Goal: Information Seeking & Learning: Compare options

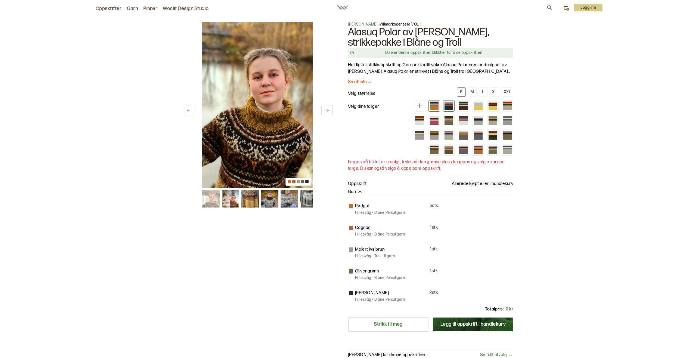
click at [450, 108] on div at bounding box center [448, 108] width 9 height 4
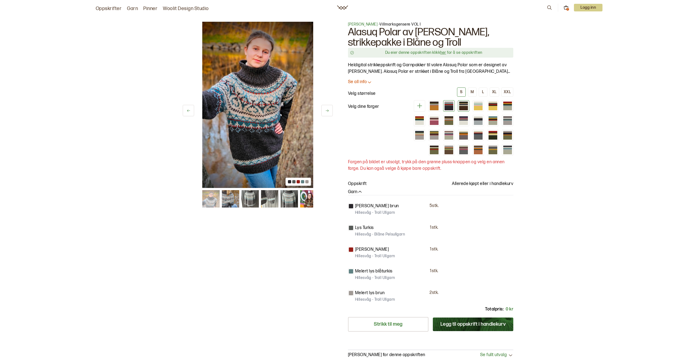
click at [466, 108] on div at bounding box center [463, 108] width 9 height 4
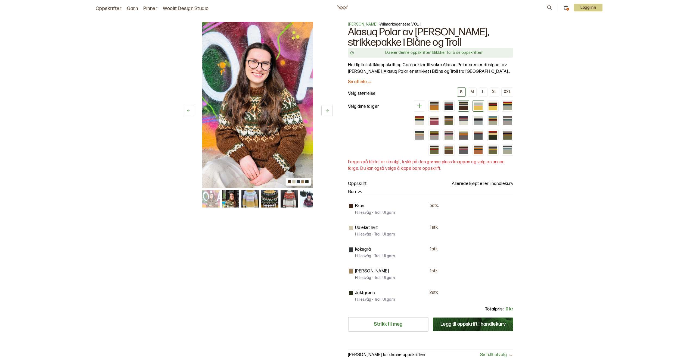
click at [479, 108] on div at bounding box center [478, 108] width 9 height 4
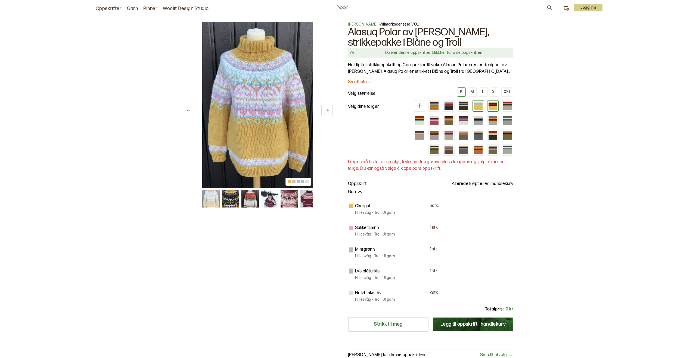
click at [496, 107] on div at bounding box center [492, 108] width 9 height 4
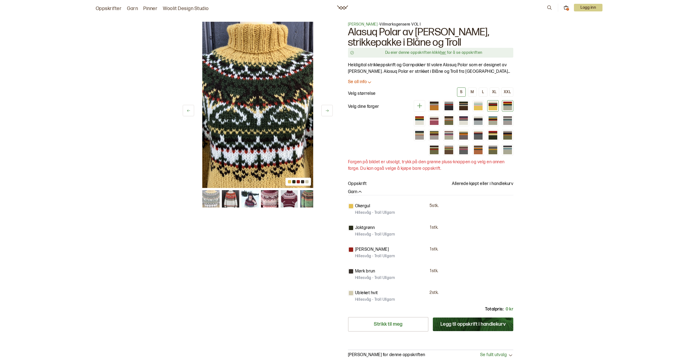
click at [508, 108] on div at bounding box center [507, 108] width 9 height 4
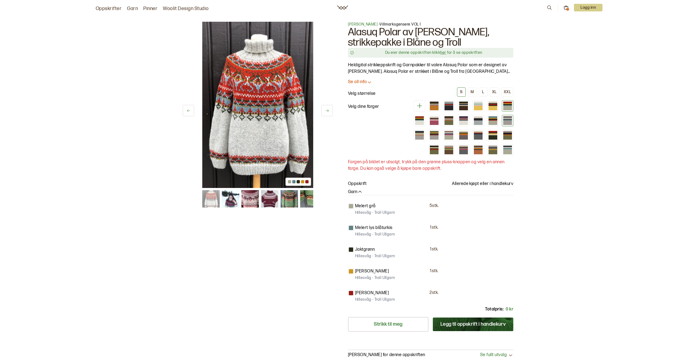
click at [508, 120] on div at bounding box center [507, 120] width 9 height 1
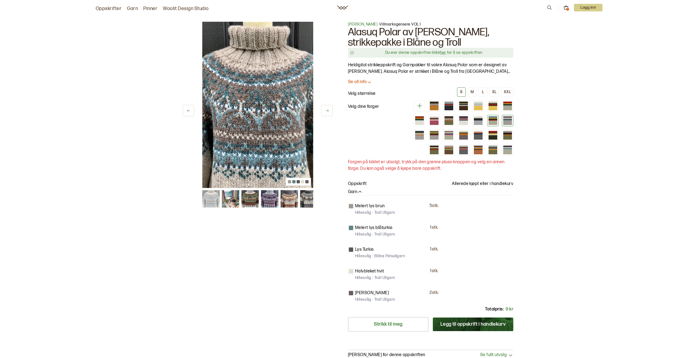
click at [490, 122] on div at bounding box center [492, 123] width 9 height 4
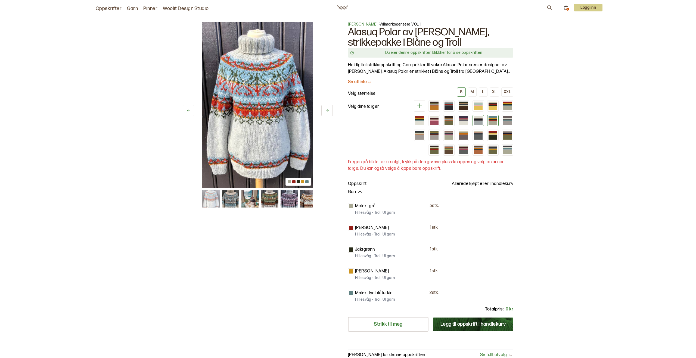
drag, startPoint x: 478, startPoint y: 121, endPoint x: 475, endPoint y: 121, distance: 3.3
click at [477, 121] on div at bounding box center [478, 123] width 9 height 4
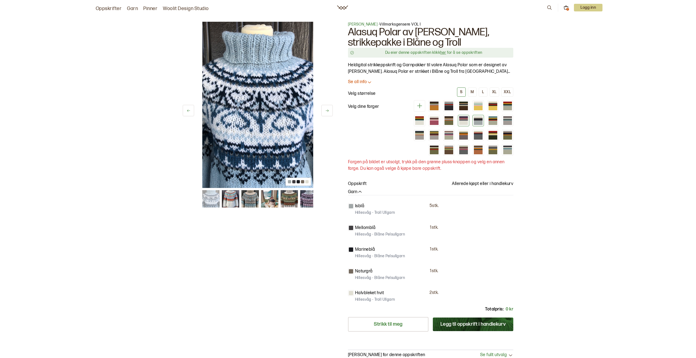
click at [464, 121] on div at bounding box center [463, 123] width 9 height 4
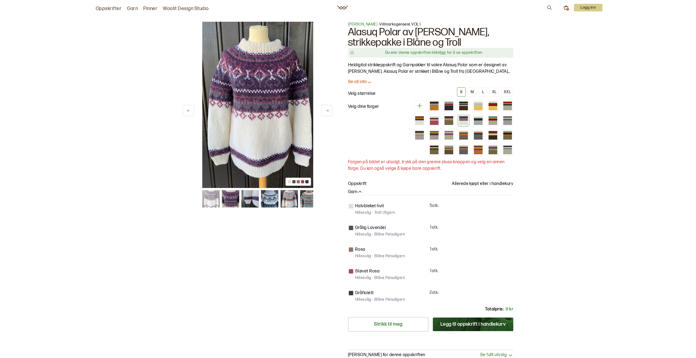
click at [455, 120] on div at bounding box center [461, 127] width 104 height 55
click at [449, 121] on div at bounding box center [448, 123] width 9 height 4
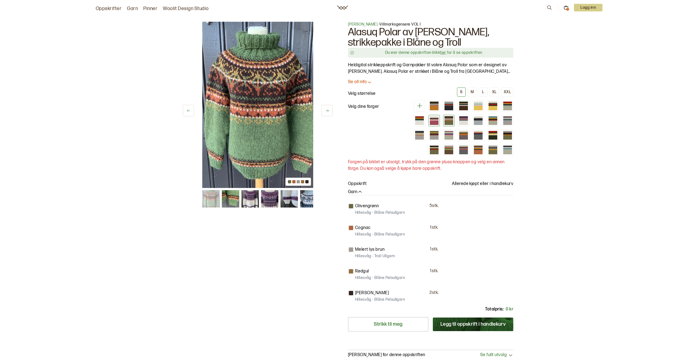
click at [433, 121] on div at bounding box center [434, 123] width 9 height 4
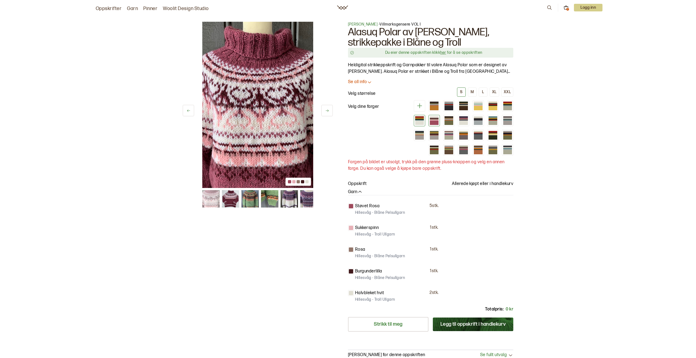
click at [420, 121] on div at bounding box center [419, 123] width 9 height 4
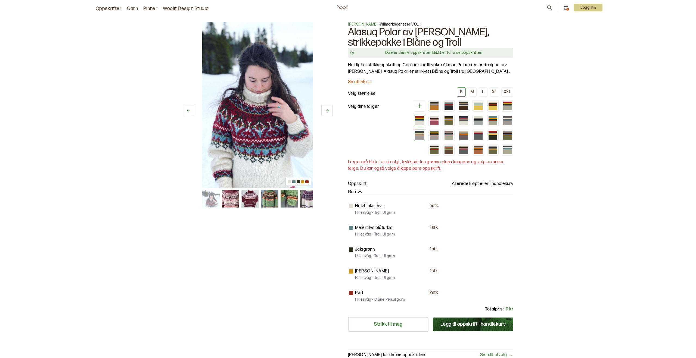
click at [419, 133] on div at bounding box center [419, 133] width 9 height 1
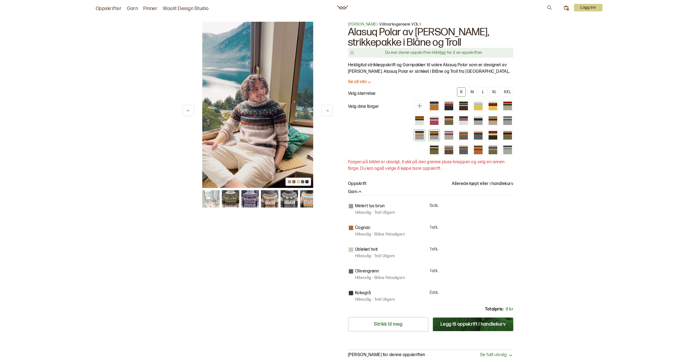
drag, startPoint x: 433, startPoint y: 135, endPoint x: 436, endPoint y: 135, distance: 3.5
click at [433, 135] on div at bounding box center [434, 135] width 9 height 1
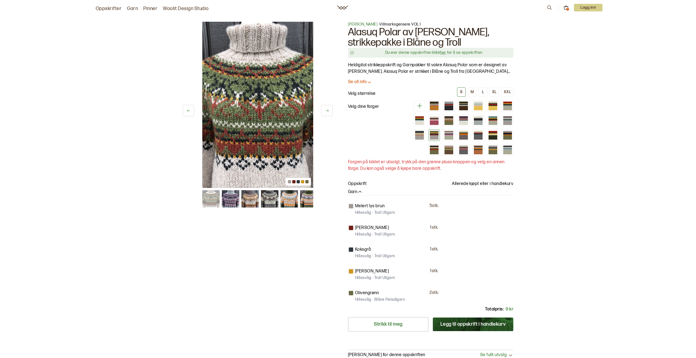
scroll to position [22, 0]
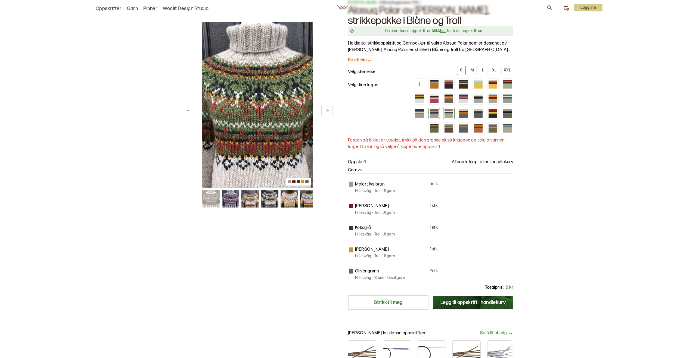
click at [446, 113] on div at bounding box center [448, 113] width 9 height 1
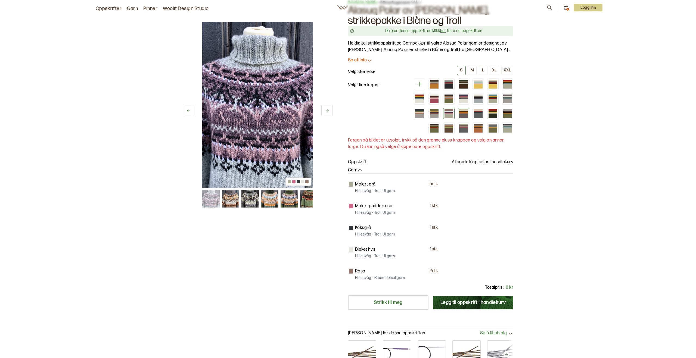
click at [462, 114] on div at bounding box center [463, 116] width 9 height 4
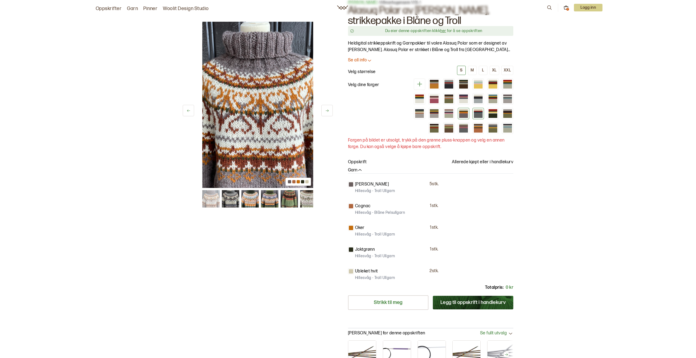
click at [473, 114] on div at bounding box center [477, 113] width 11 height 11
click at [479, 114] on div at bounding box center [478, 116] width 9 height 4
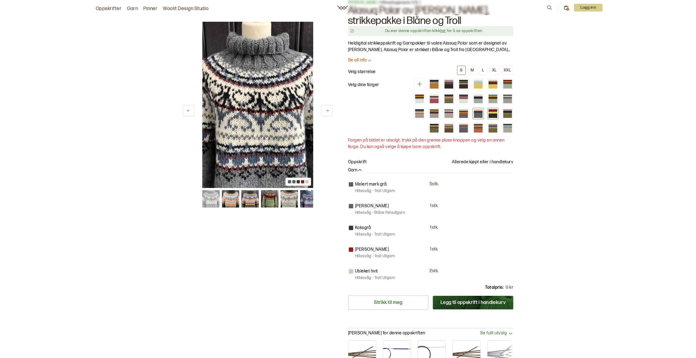
click at [496, 114] on div at bounding box center [492, 116] width 9 height 4
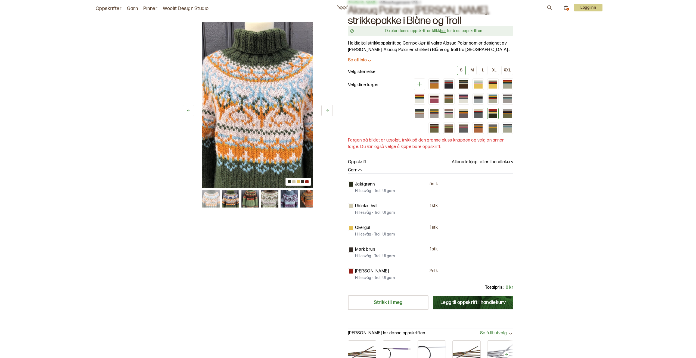
drag, startPoint x: 508, startPoint y: 113, endPoint x: 509, endPoint y: 121, distance: 7.6
click at [508, 114] on div at bounding box center [507, 116] width 9 height 4
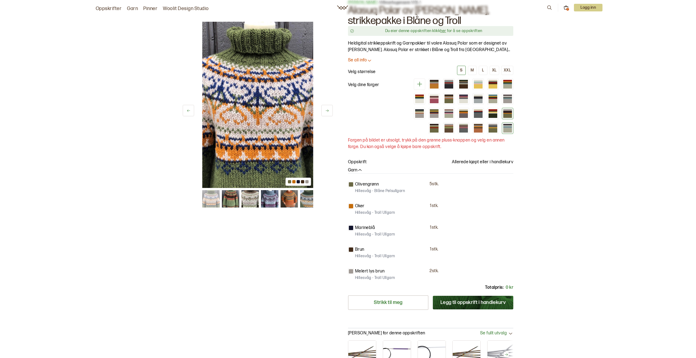
click at [510, 129] on div at bounding box center [507, 130] width 9 height 4
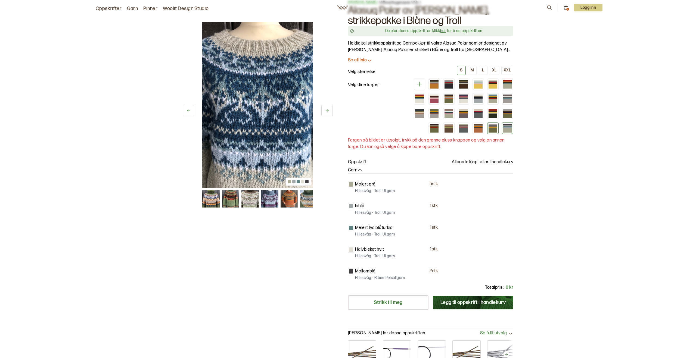
click at [493, 131] on div at bounding box center [492, 130] width 9 height 4
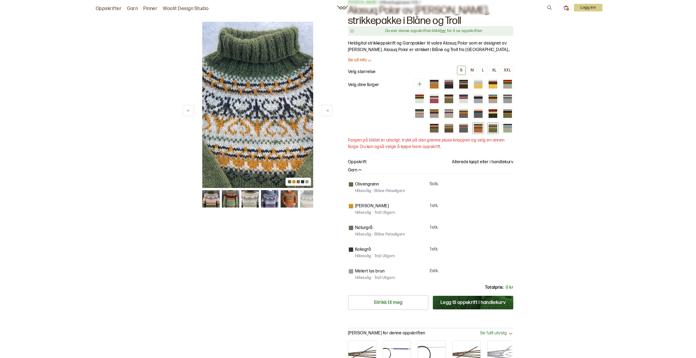
click at [481, 131] on div at bounding box center [478, 130] width 9 height 4
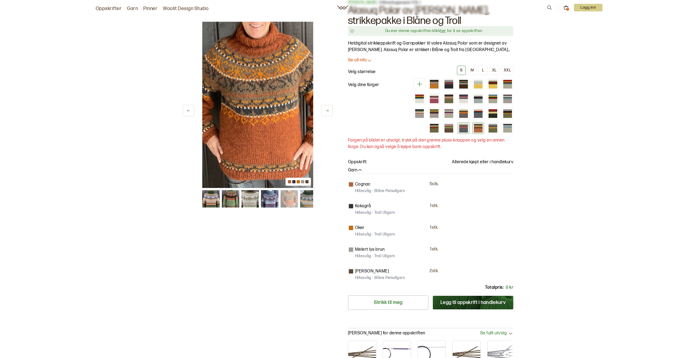
click at [463, 130] on div at bounding box center [463, 130] width 9 height 4
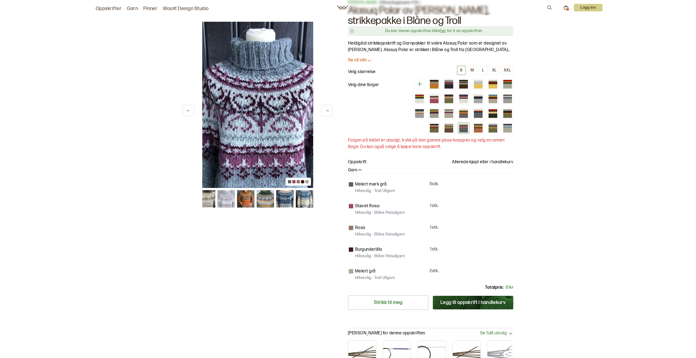
drag, startPoint x: 461, startPoint y: 130, endPoint x: 456, endPoint y: 130, distance: 5.4
click at [461, 130] on div at bounding box center [463, 130] width 9 height 4
click at [449, 130] on div at bounding box center [448, 130] width 9 height 4
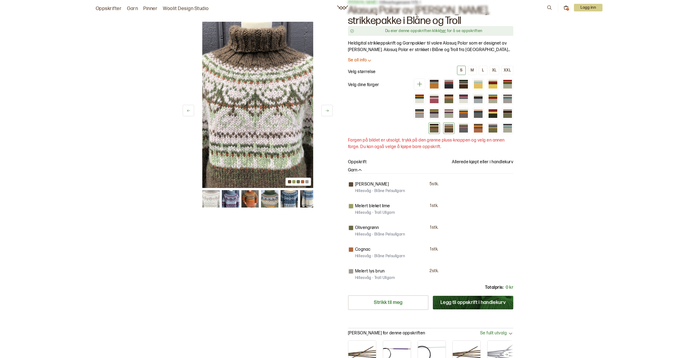
click at [435, 129] on div at bounding box center [434, 130] width 9 height 4
